Goal: Task Accomplishment & Management: Use online tool/utility

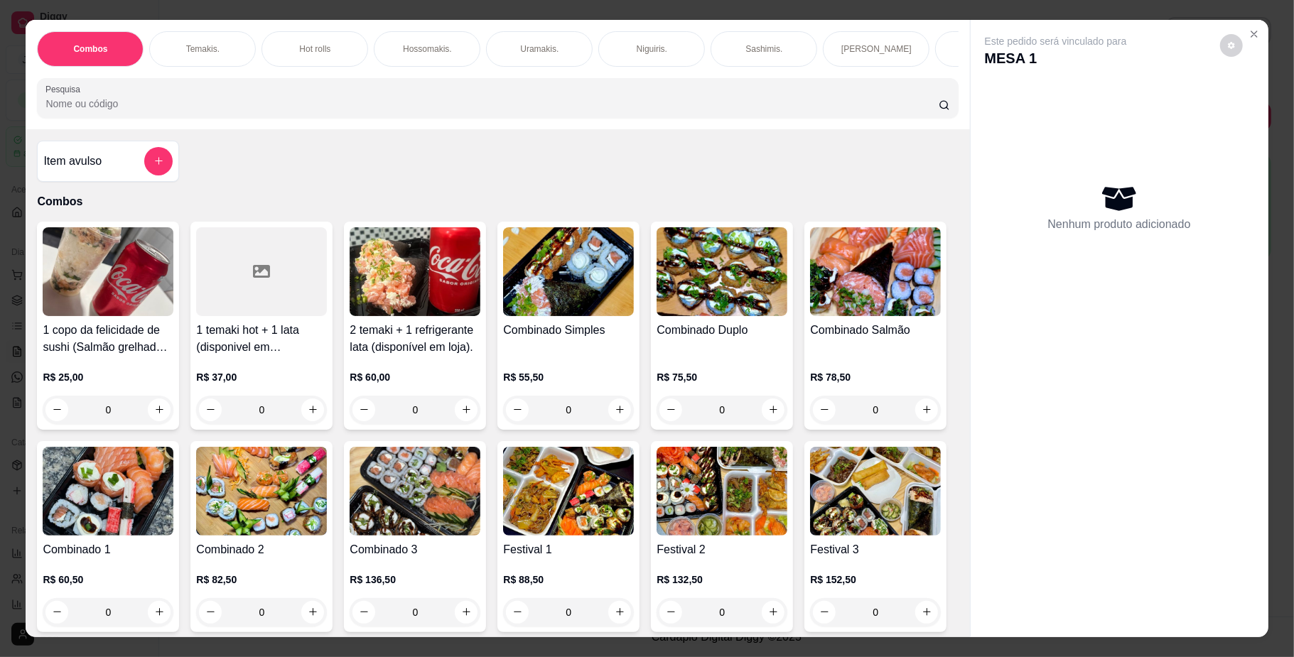
scroll to position [189, 0]
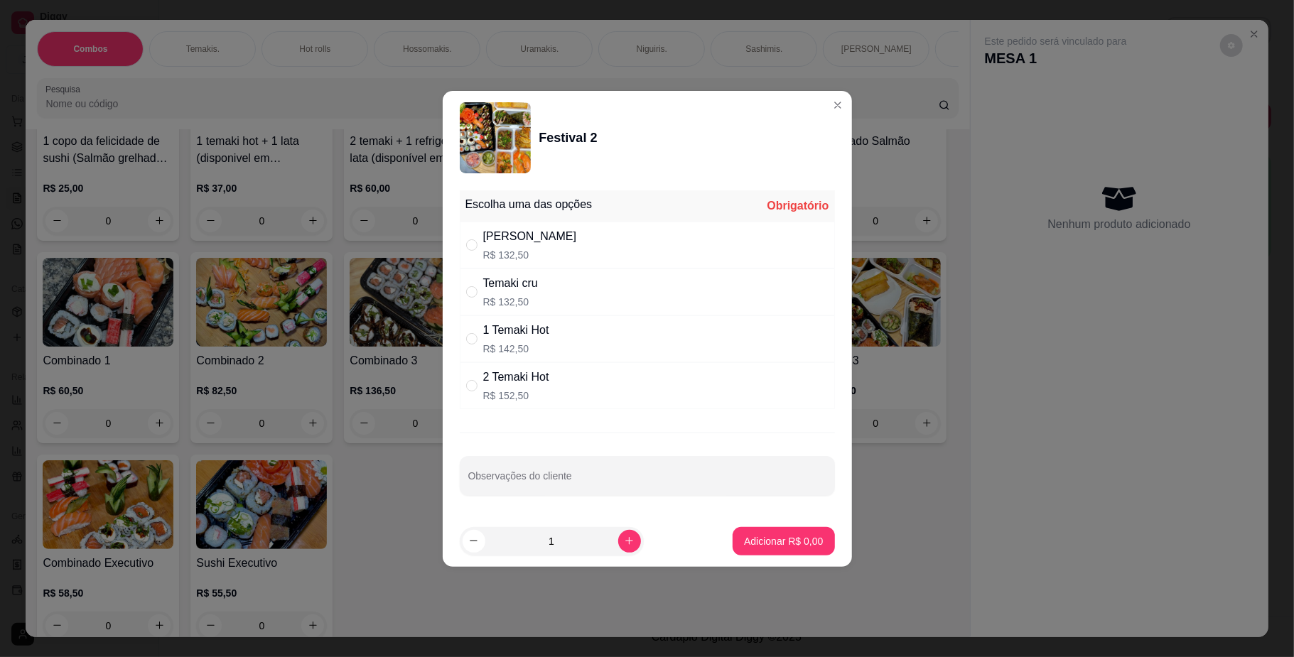
click at [570, 291] on div "Temaki cru R$ 132,50" at bounding box center [647, 292] width 375 height 47
radio input "true"
click at [752, 541] on p "Adicionar R$ 132,50" at bounding box center [778, 541] width 87 height 14
type input "1"
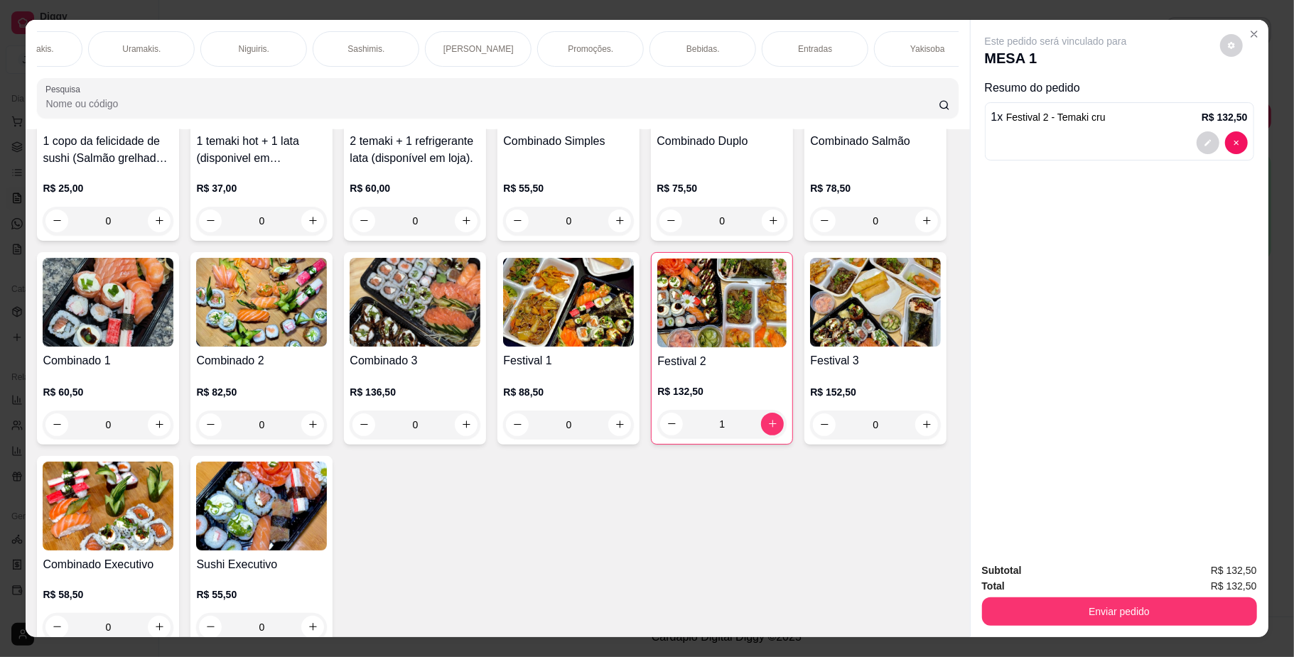
scroll to position [0, 390]
click at [708, 63] on div "Bebidas." at bounding box center [710, 49] width 107 height 36
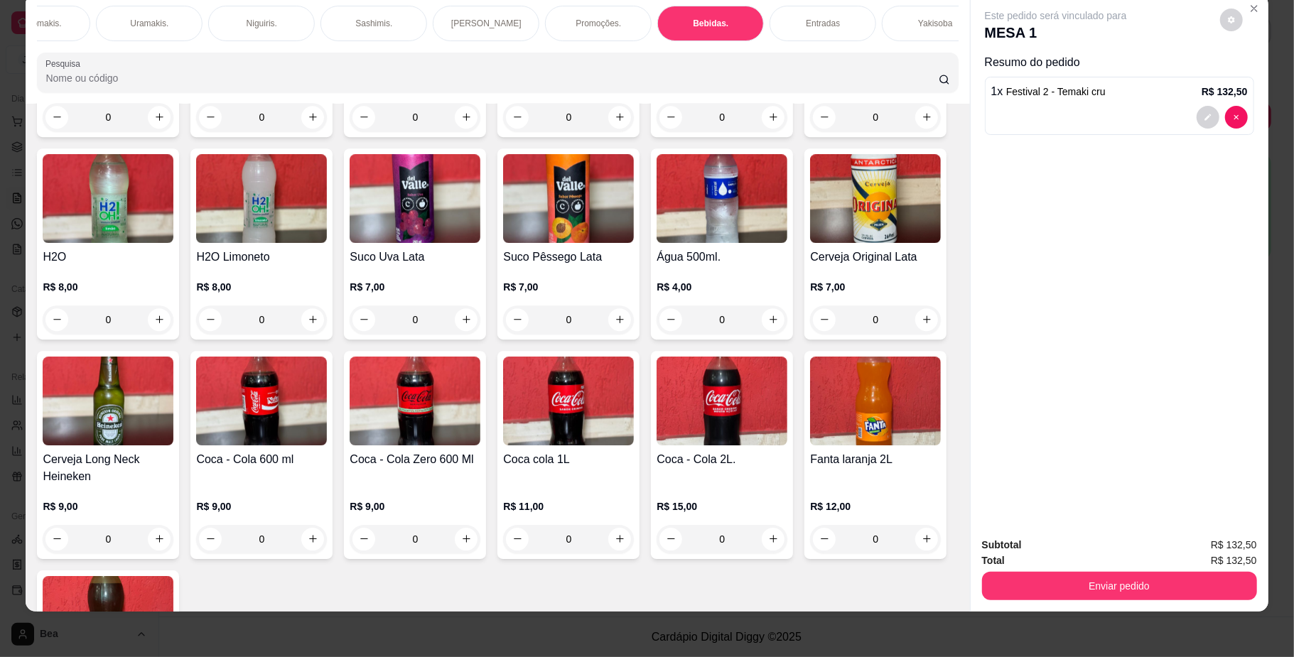
click at [327, 446] on img at bounding box center [261, 401] width 131 height 89
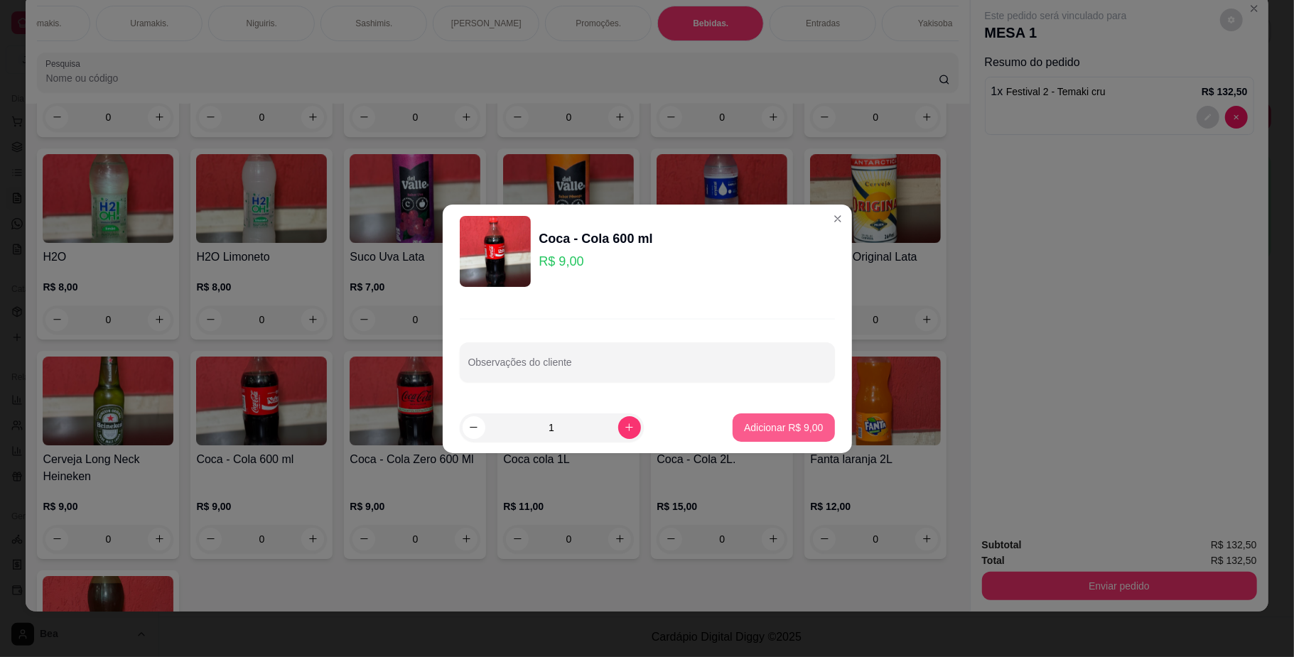
click at [799, 429] on p "Adicionar R$ 9,00" at bounding box center [783, 428] width 79 height 14
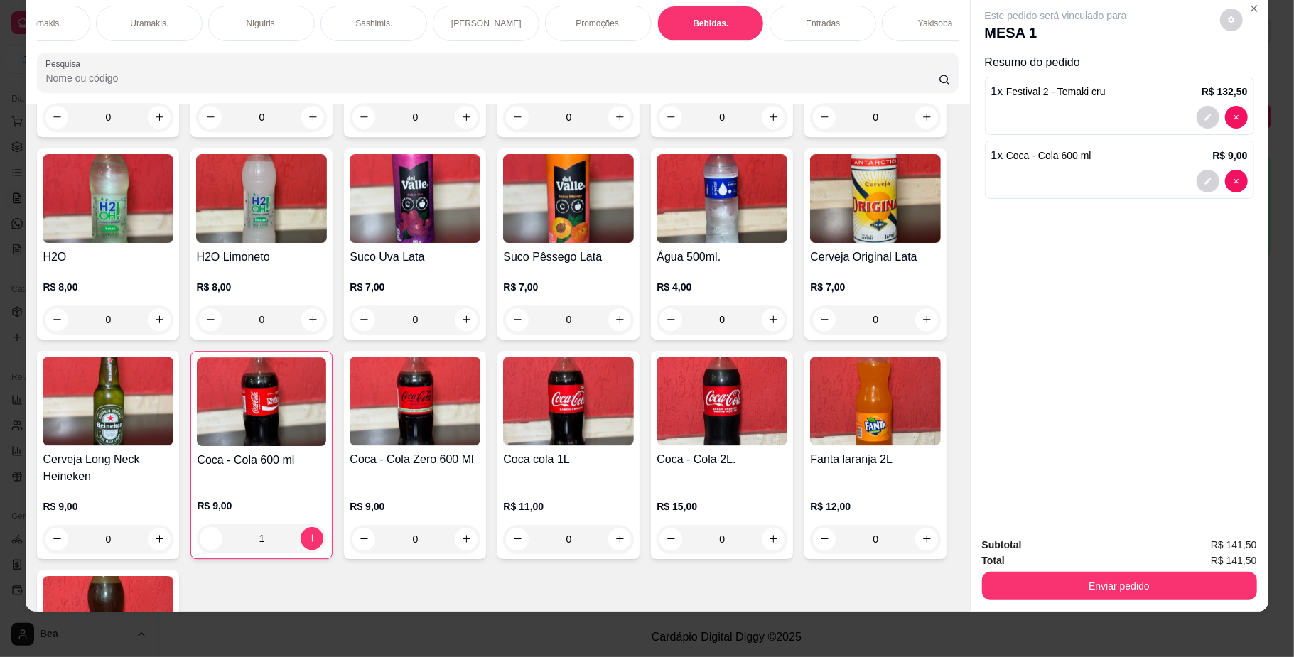
type input "1"
click at [1111, 575] on button "Enviar pedido" at bounding box center [1119, 586] width 275 height 28
click at [1126, 544] on button "Registrar cliente" at bounding box center [1124, 551] width 94 height 27
click at [1133, 573] on button "Enviar pedido" at bounding box center [1119, 587] width 266 height 28
click at [1136, 575] on button "Enviar pedido" at bounding box center [1119, 587] width 266 height 28
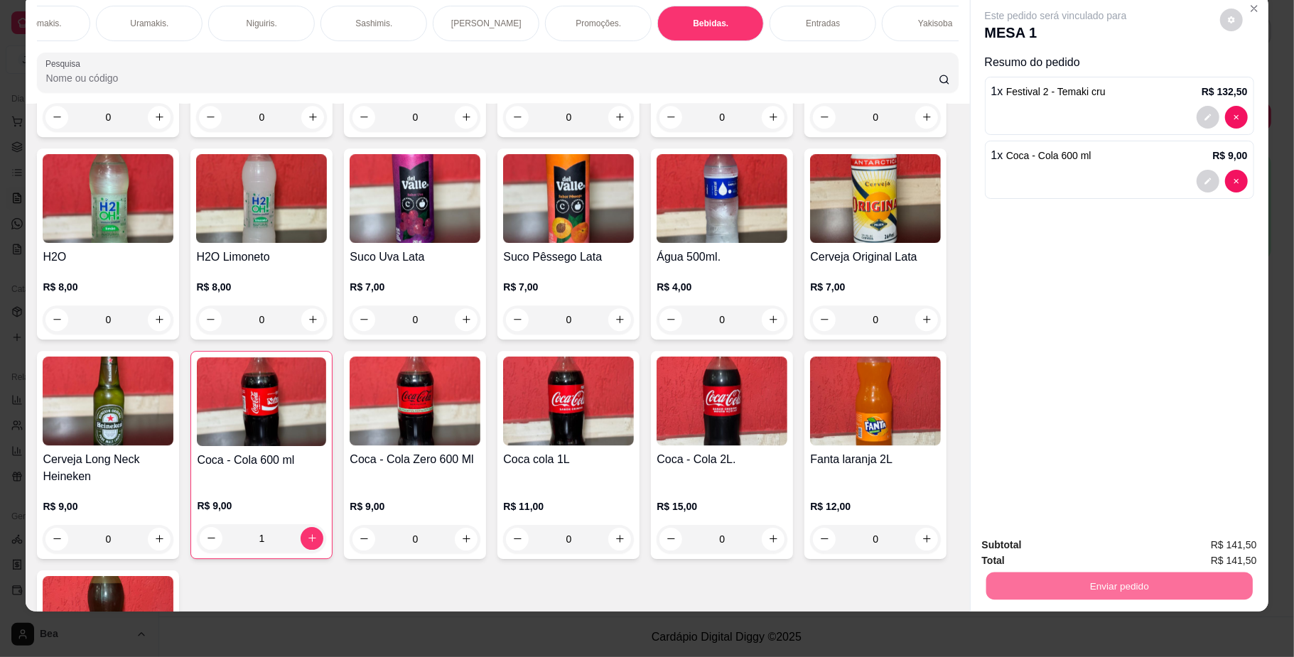
click at [1217, 551] on button "Enviar pedido" at bounding box center [1218, 552] width 80 height 27
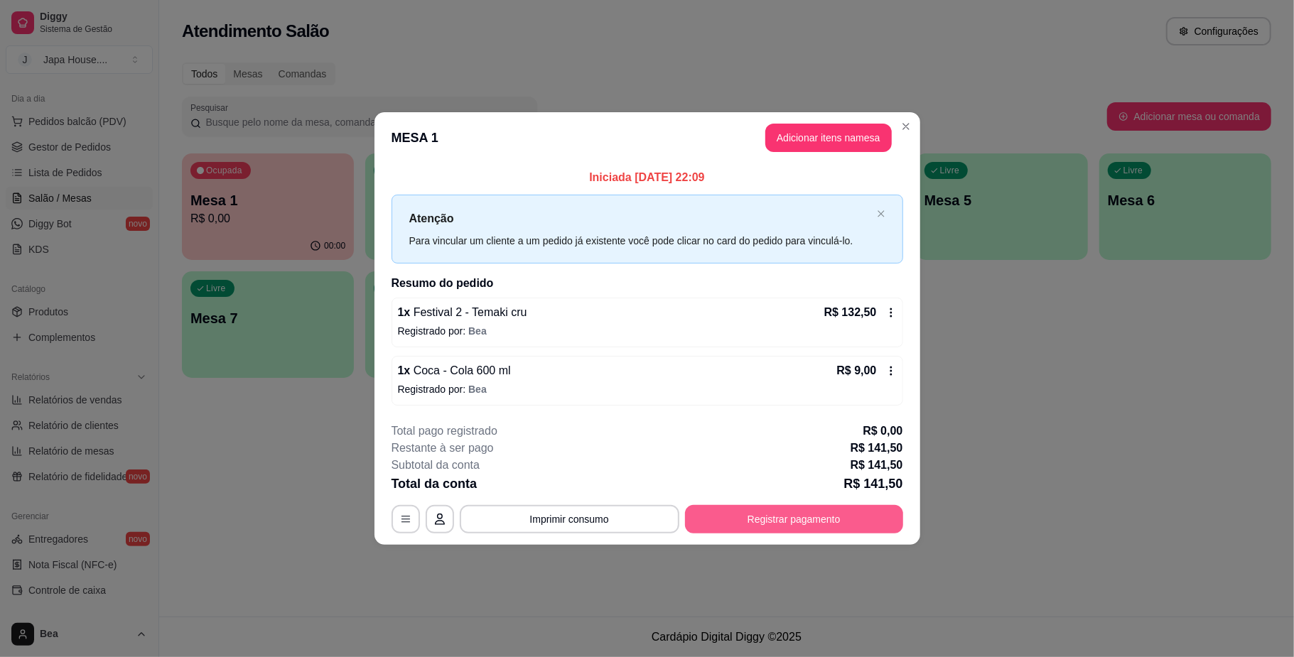
click at [812, 522] on button "Registrar pagamento" at bounding box center [794, 519] width 218 height 28
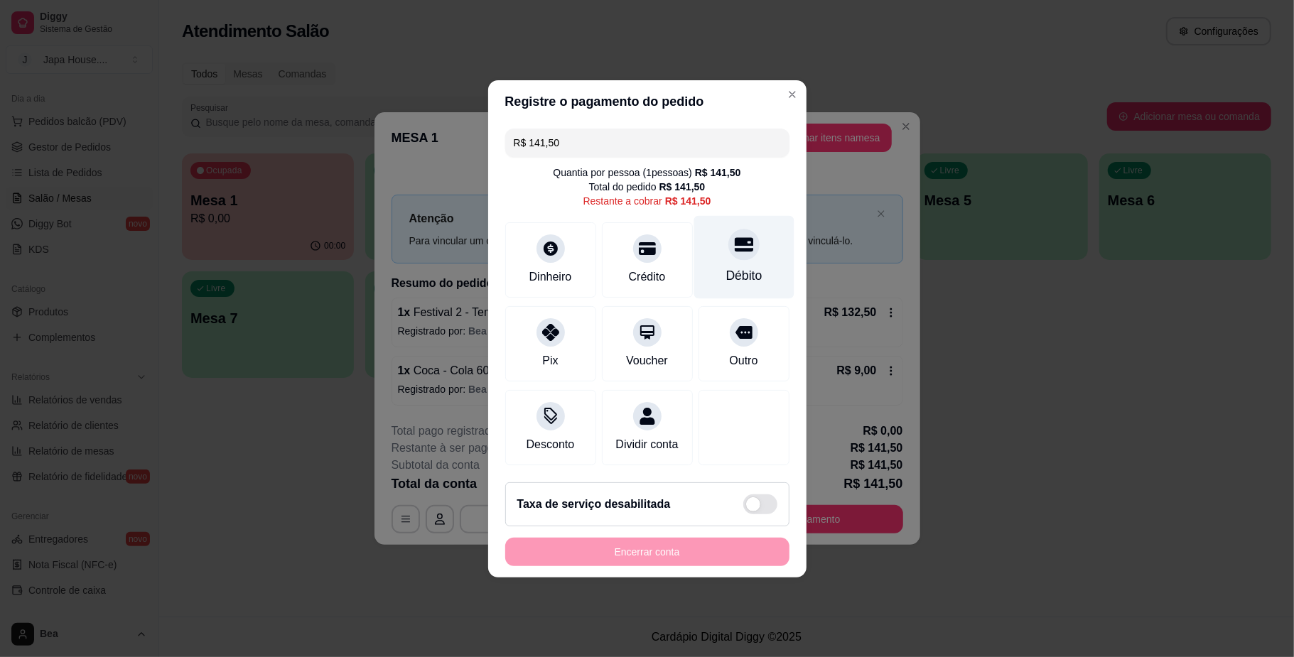
click at [726, 266] on div "Débito" at bounding box center [744, 275] width 36 height 18
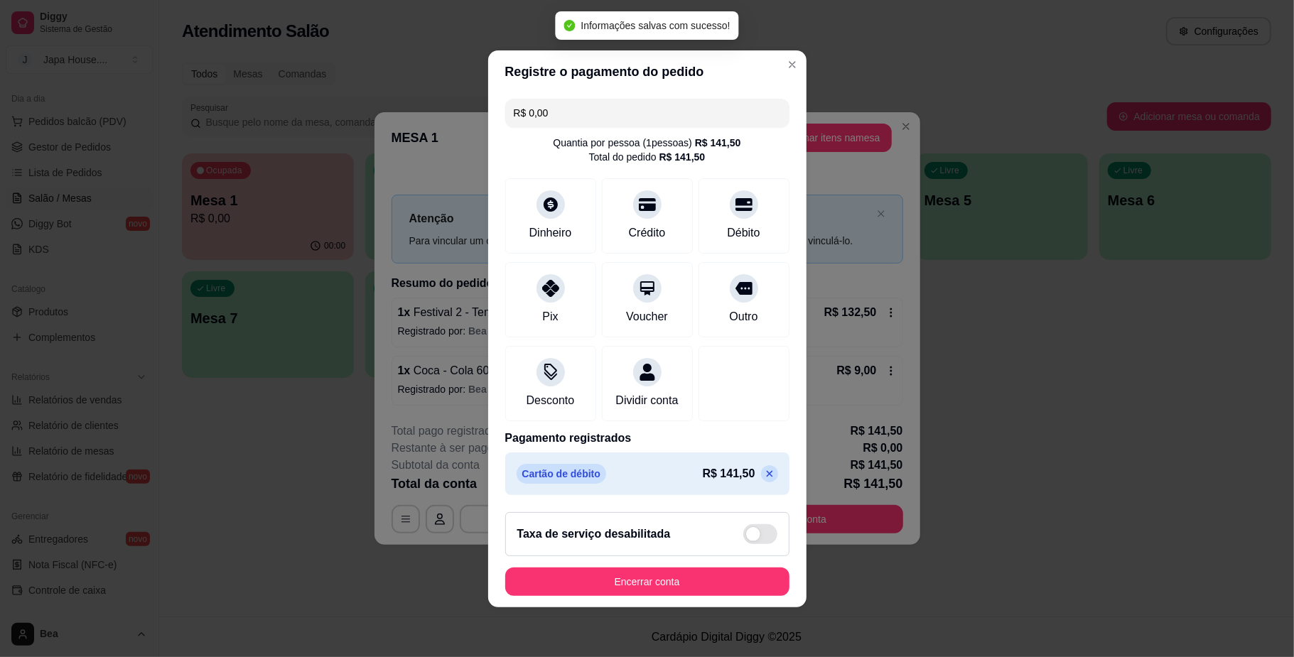
type input "R$ 0,00"
click at [696, 586] on button "Encerrar conta" at bounding box center [647, 582] width 284 height 28
